Goal: Information Seeking & Learning: Check status

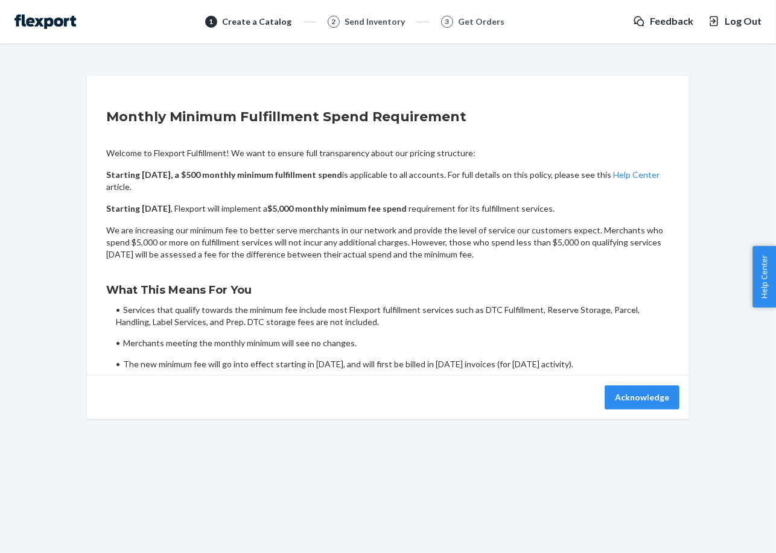
click at [59, 18] on img at bounding box center [45, 21] width 62 height 14
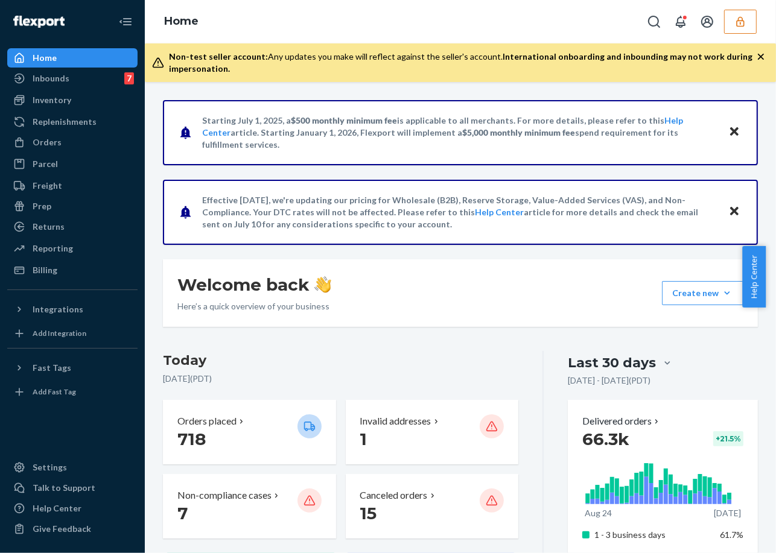
click at [751, 24] on button "button" at bounding box center [740, 22] width 33 height 24
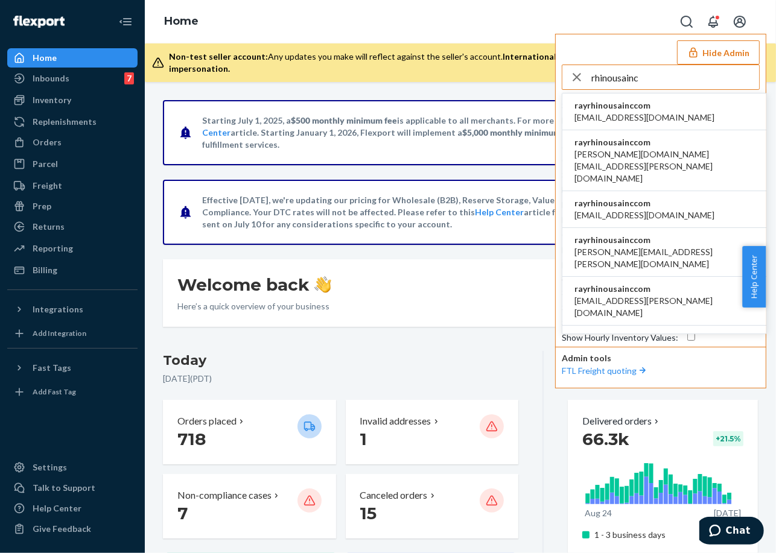
type input "rhinousainc"
click at [667, 109] on span "rayrhinousainccom" at bounding box center [644, 106] width 140 height 12
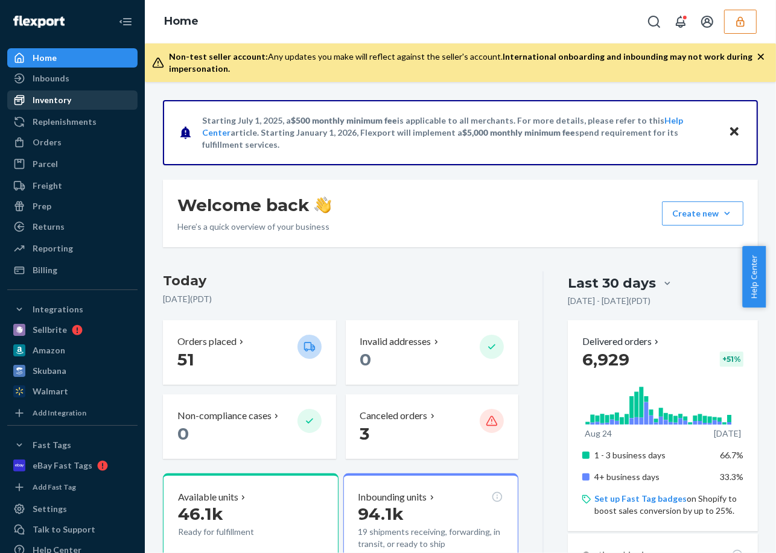
click at [35, 94] on div "Inventory" at bounding box center [52, 100] width 39 height 12
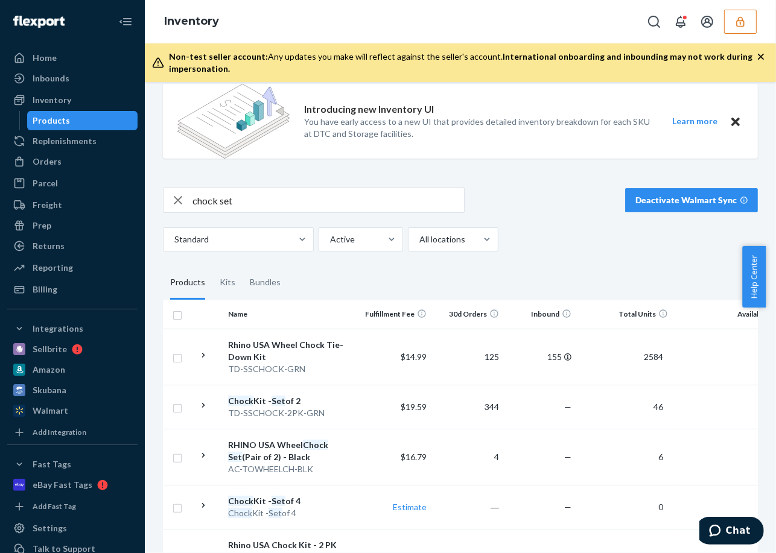
scroll to position [94, 0]
click at [207, 355] on icon at bounding box center [203, 354] width 11 height 11
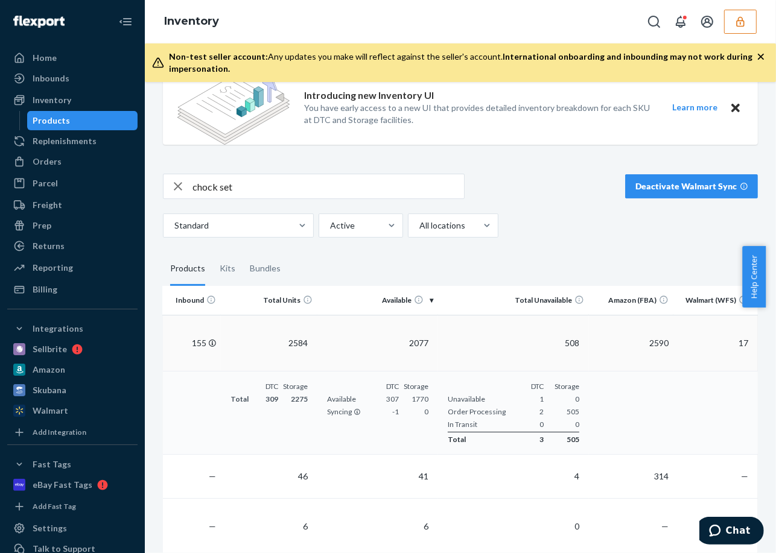
scroll to position [0, 0]
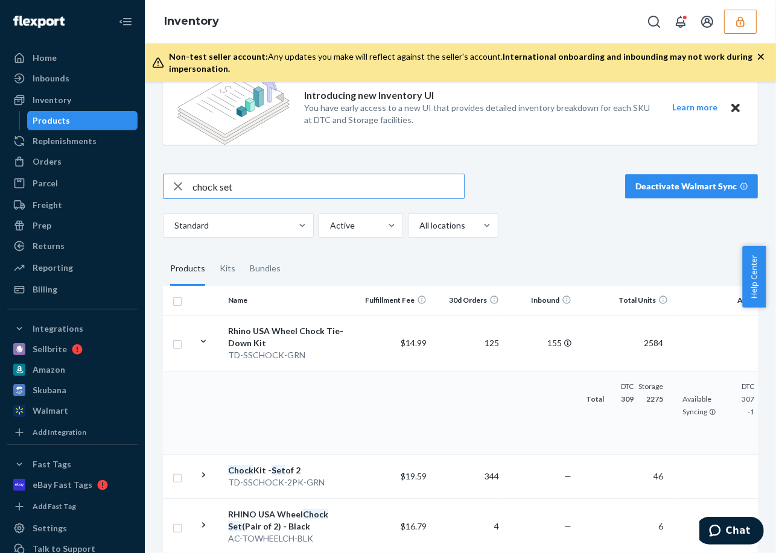
click at [285, 180] on input "chock set" at bounding box center [328, 186] width 272 height 24
type input "wheel chock set"
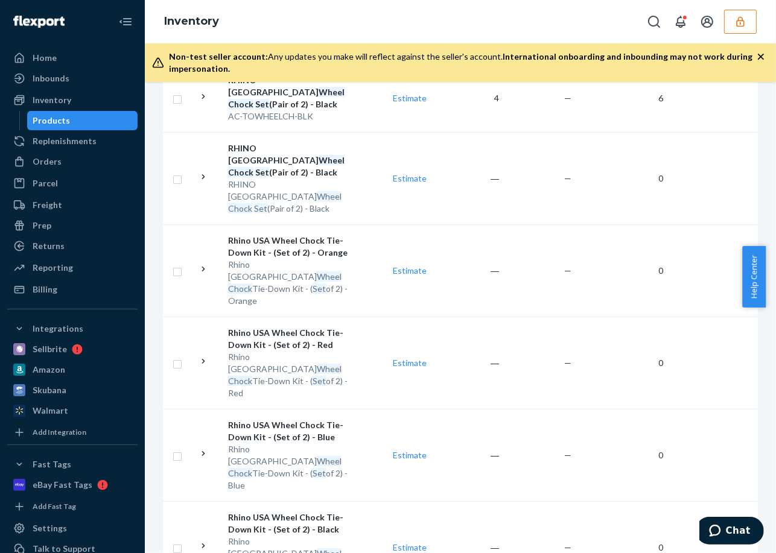
scroll to position [409, 0]
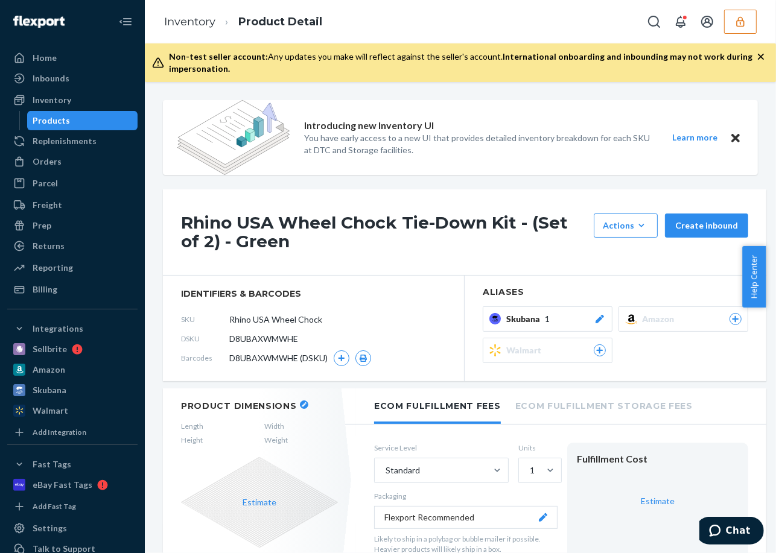
click at [284, 339] on span "D8UBAXWMWHE" at bounding box center [263, 339] width 69 height 12
copy span "D8UBAXWMWHE"
